Goal: Navigation & Orientation: Find specific page/section

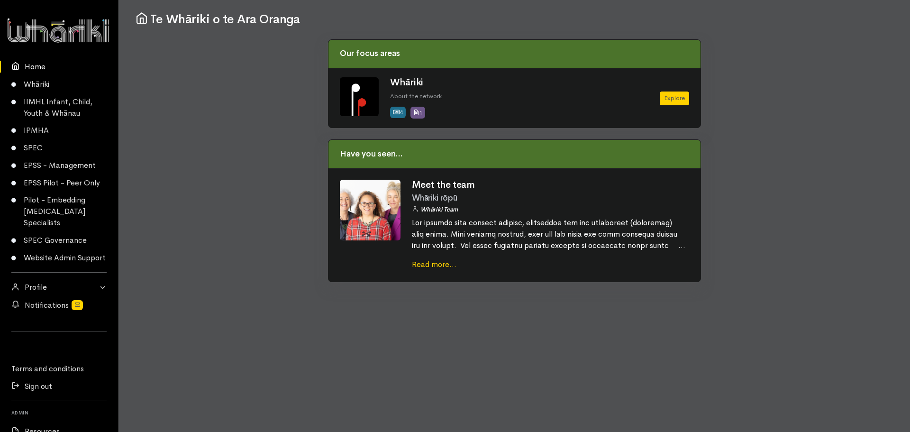
click at [38, 67] on link "Home" at bounding box center [59, 67] width 118 height 18
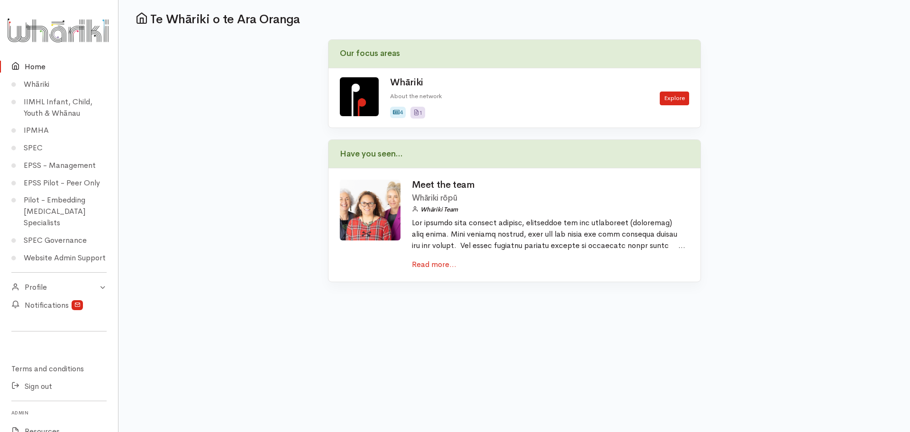
click at [38, 67] on link "Home" at bounding box center [59, 67] width 118 height 18
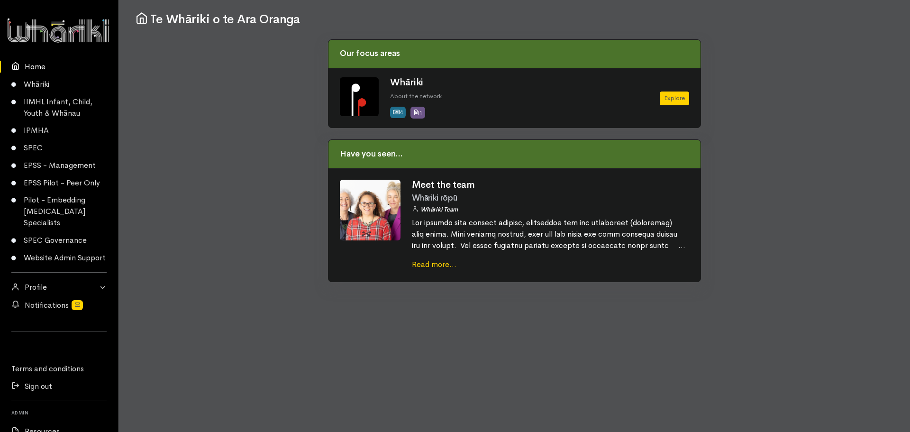
click at [38, 67] on link "Home" at bounding box center [59, 67] width 118 height 18
